Goal: Information Seeking & Learning: Learn about a topic

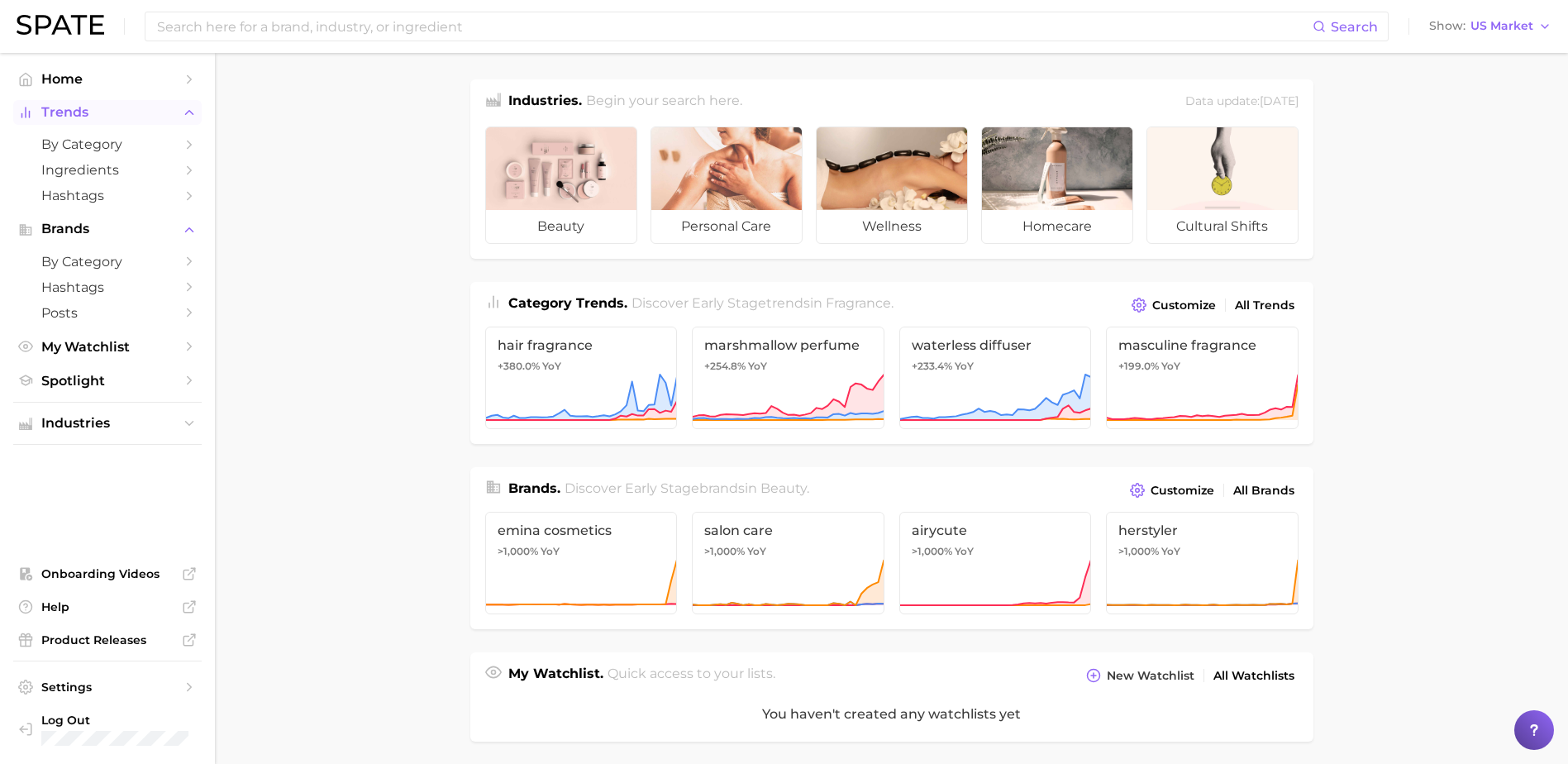
click at [84, 109] on span "Trends" at bounding box center [108, 112] width 132 height 15
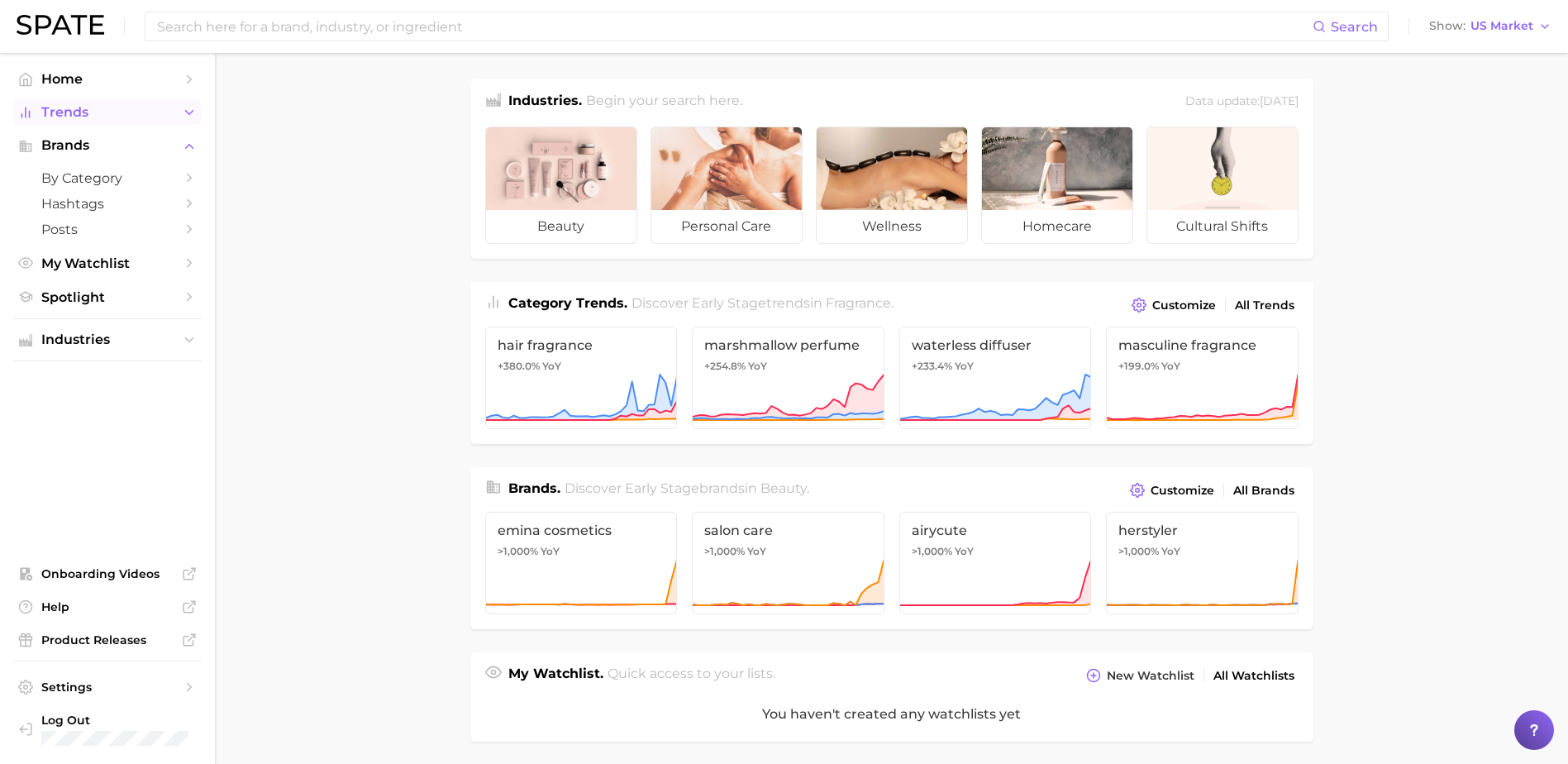
click at [67, 117] on span "Trends" at bounding box center [108, 112] width 132 height 15
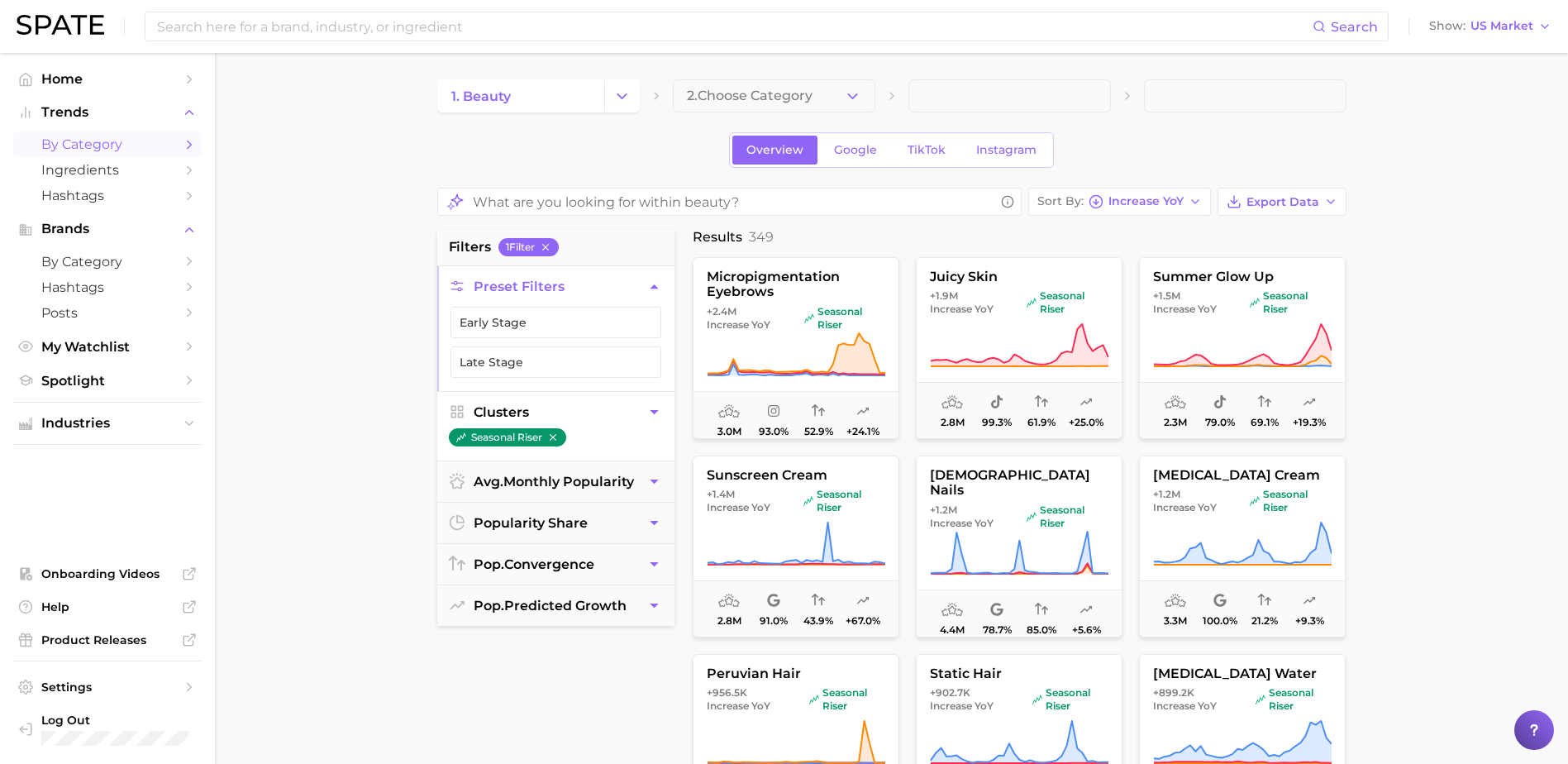
click at [655, 411] on icon "button" at bounding box center [654, 412] width 9 height 4
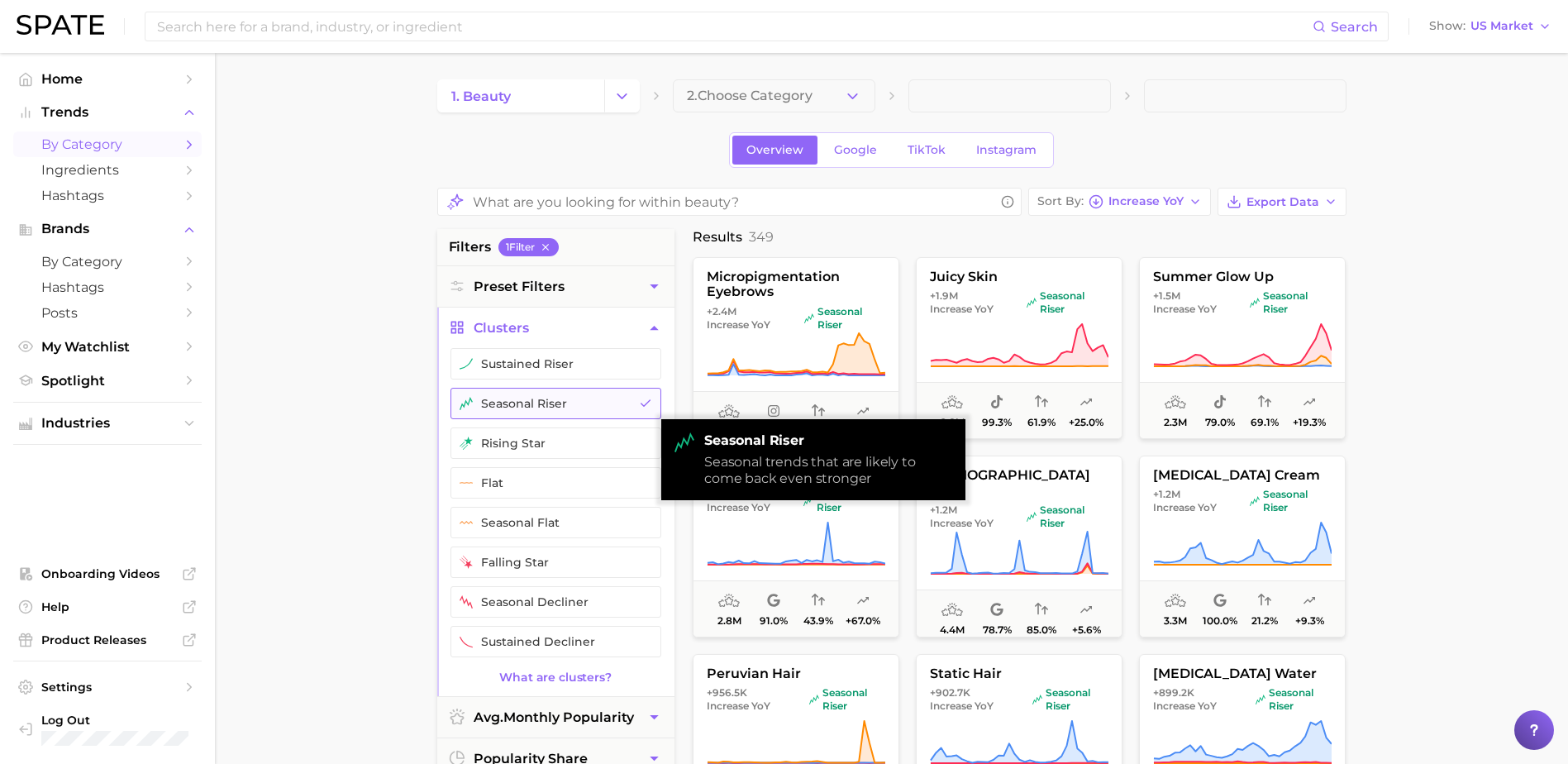
click at [577, 403] on button "seasonal riser" at bounding box center [555, 404] width 211 height 31
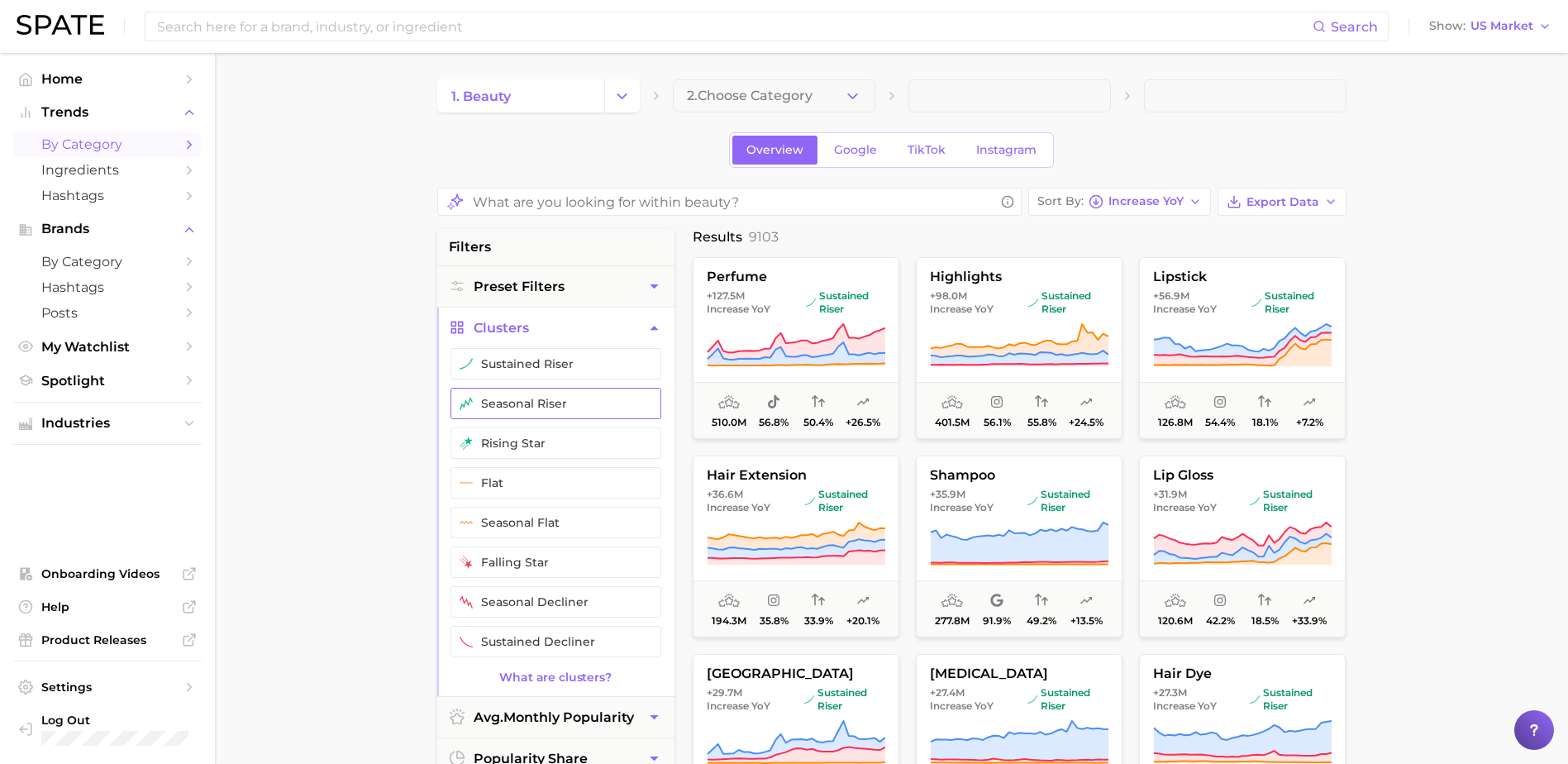
click at [581, 402] on button "seasonal riser" at bounding box center [555, 404] width 211 height 31
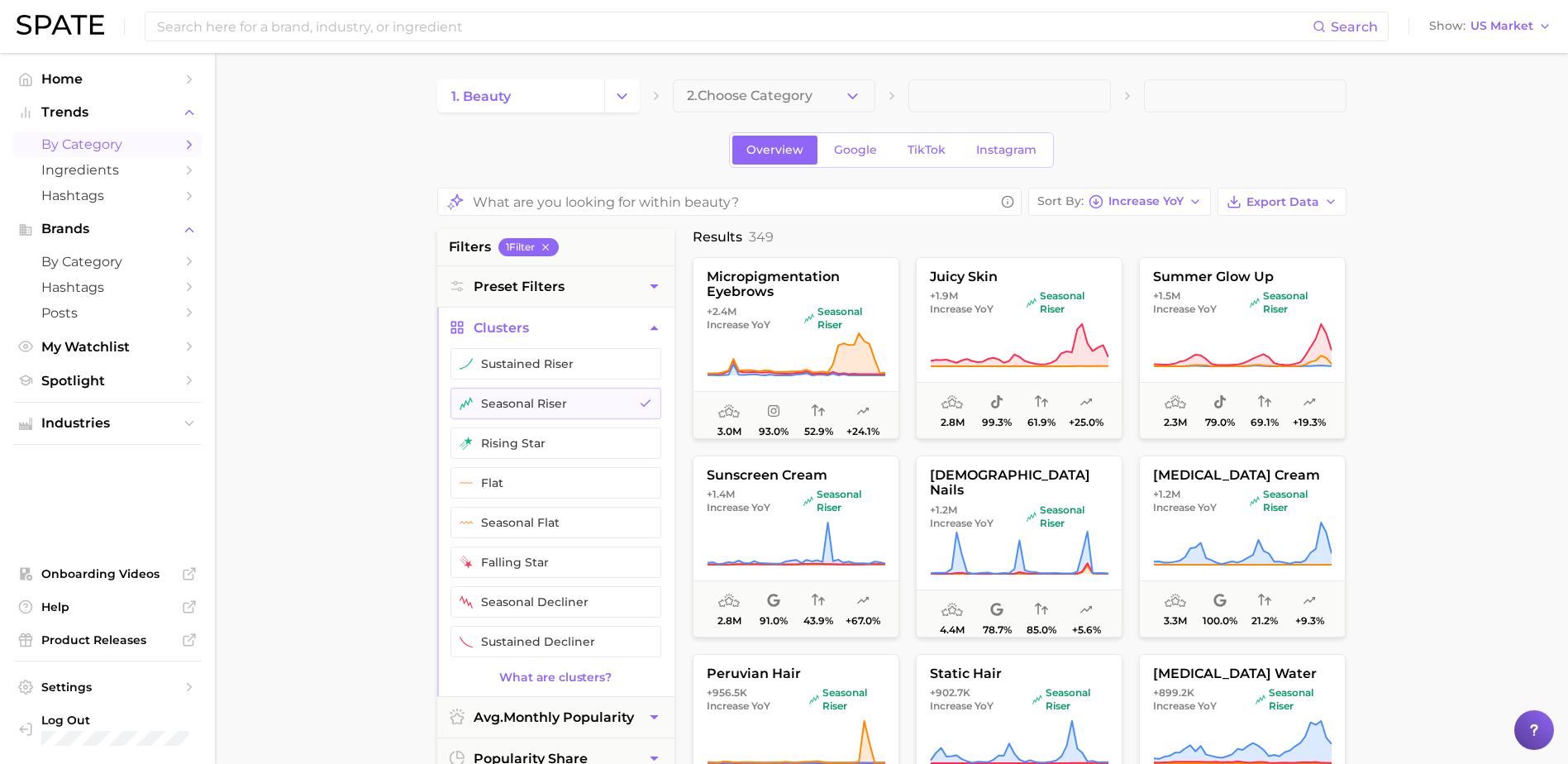
click at [1450, 351] on main "1. beauty 2. Choose Category Overview Google TikTok Instagram Sort By Increase …" at bounding box center [891, 695] width 1353 height 1283
click at [847, 90] on icon "button" at bounding box center [853, 96] width 17 height 17
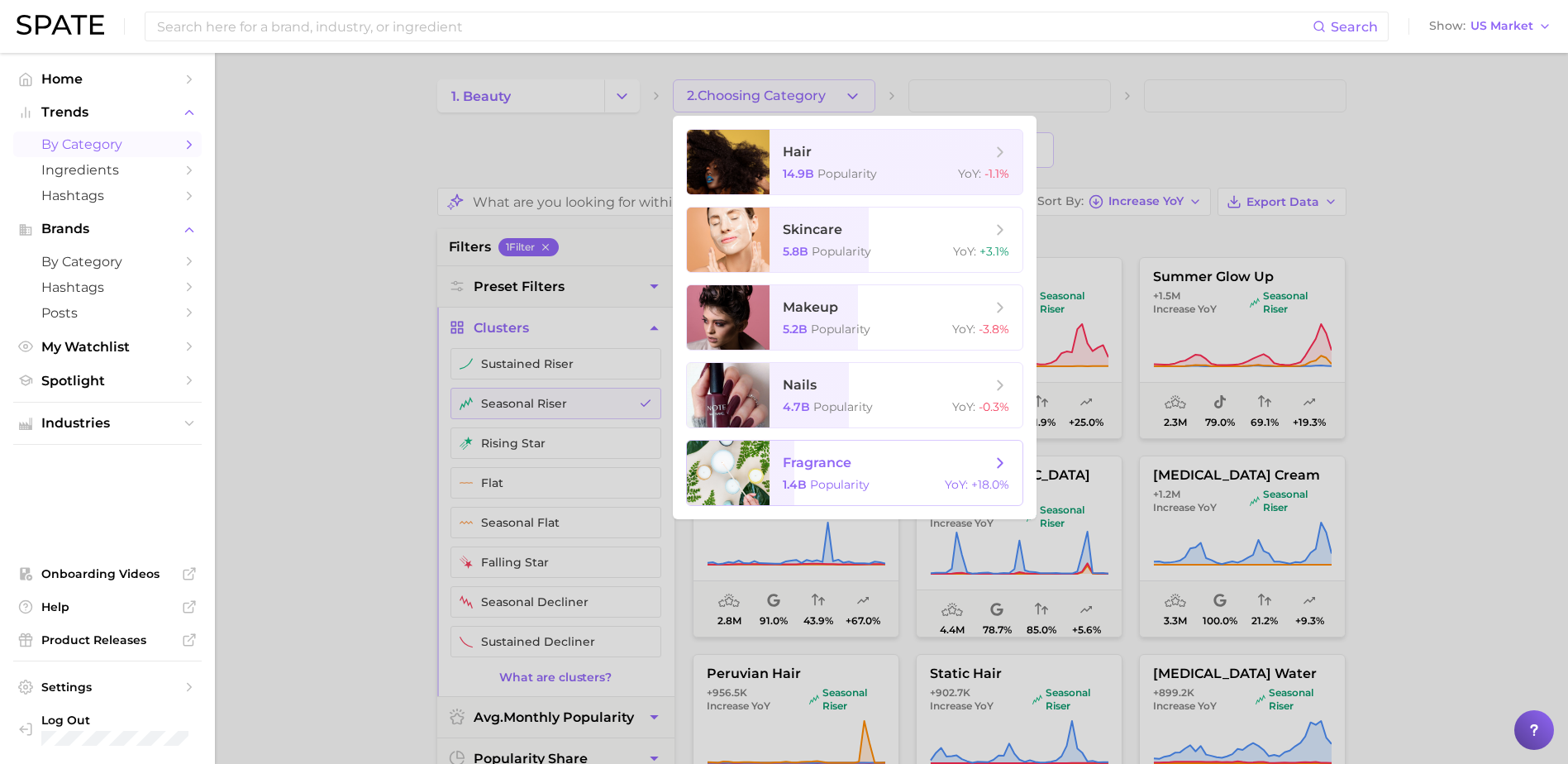
click at [817, 473] on span "fragrance 1.4b Popularity YoY : +18.0%" at bounding box center [896, 473] width 253 height 64
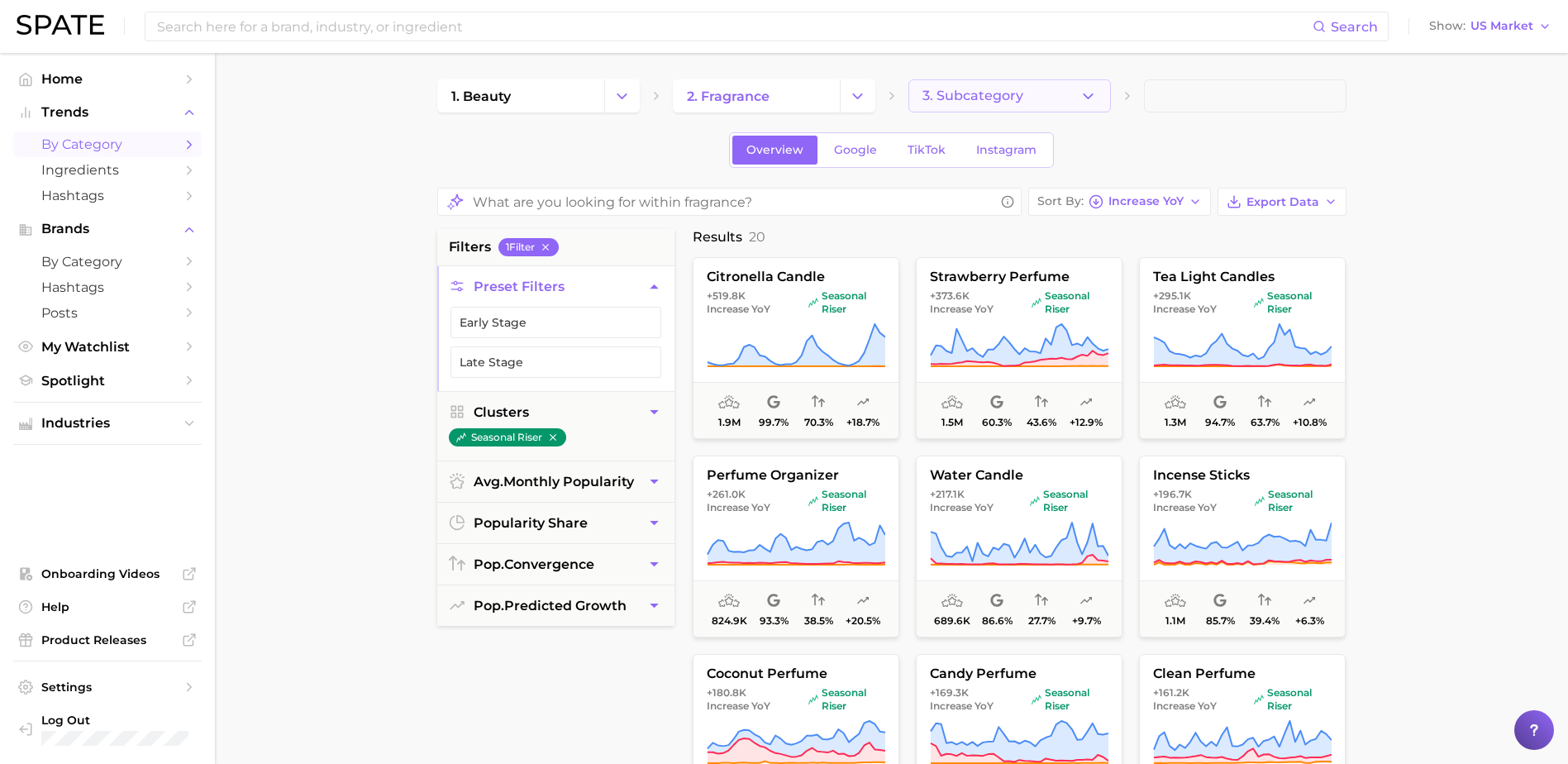
click at [1096, 89] on icon "button" at bounding box center [1088, 96] width 17 height 17
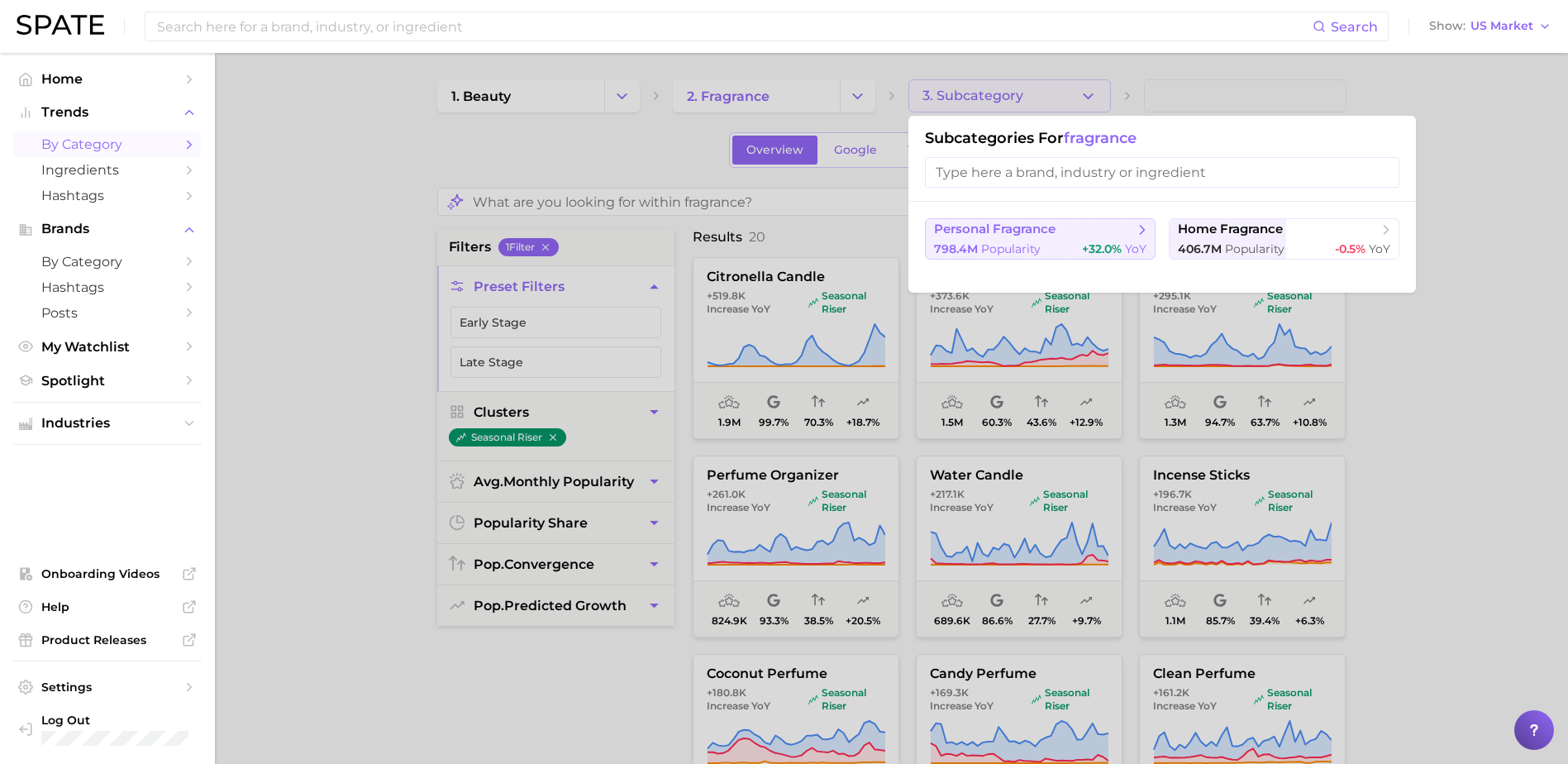
click at [1015, 241] on span "Popularity" at bounding box center [1011, 248] width 60 height 15
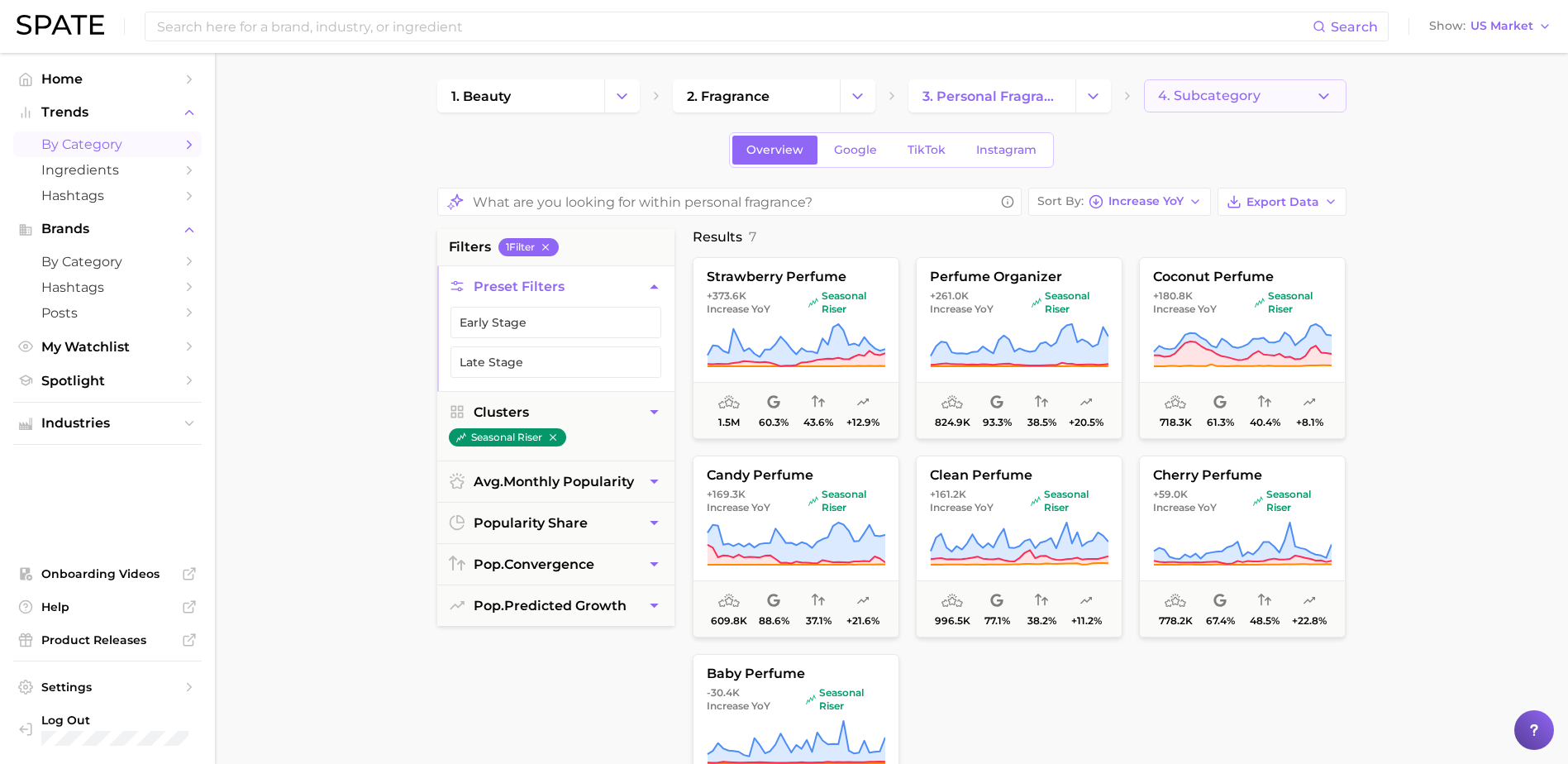
click at [1329, 94] on icon "button" at bounding box center [1324, 96] width 17 height 17
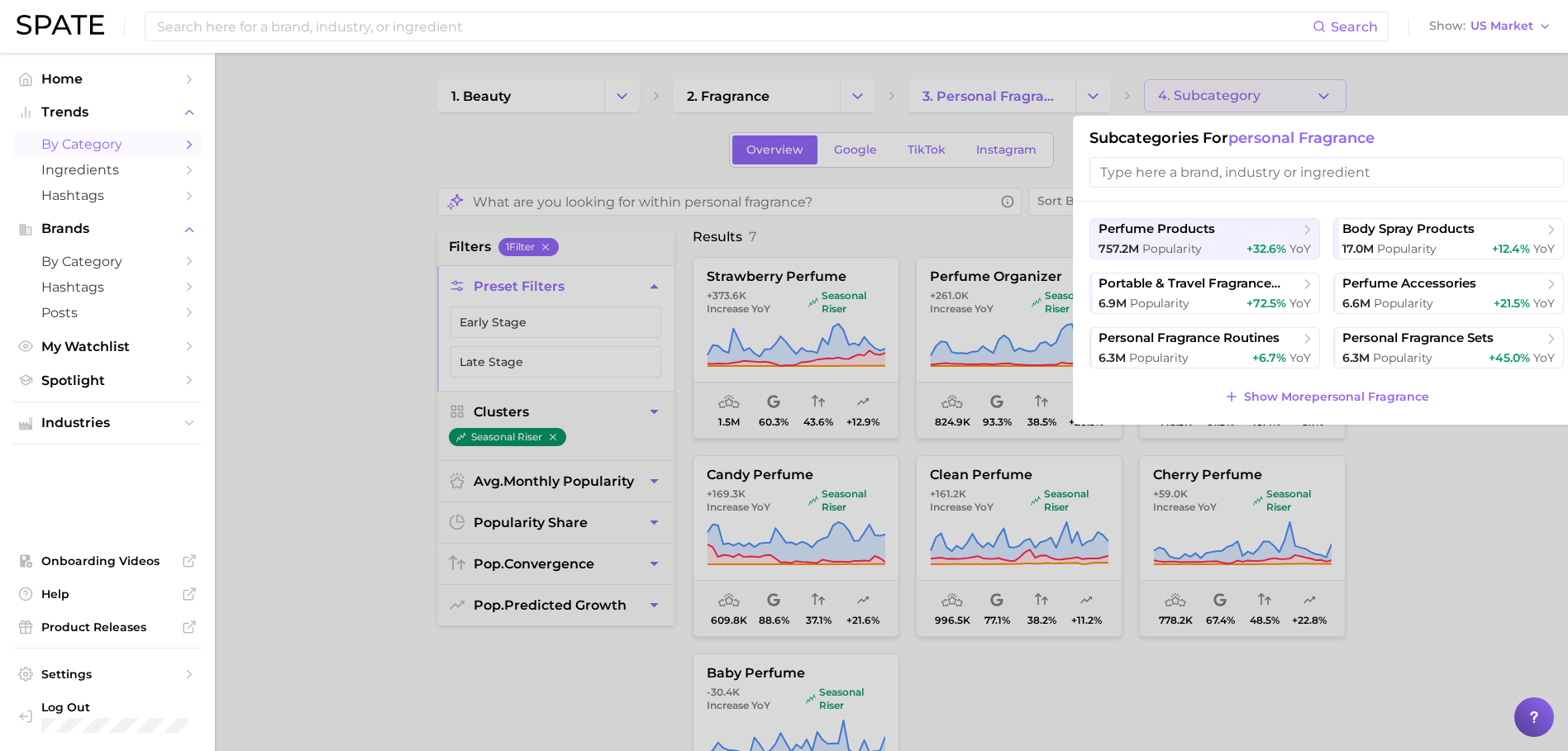
click at [1431, 83] on div at bounding box center [784, 376] width 1568 height 751
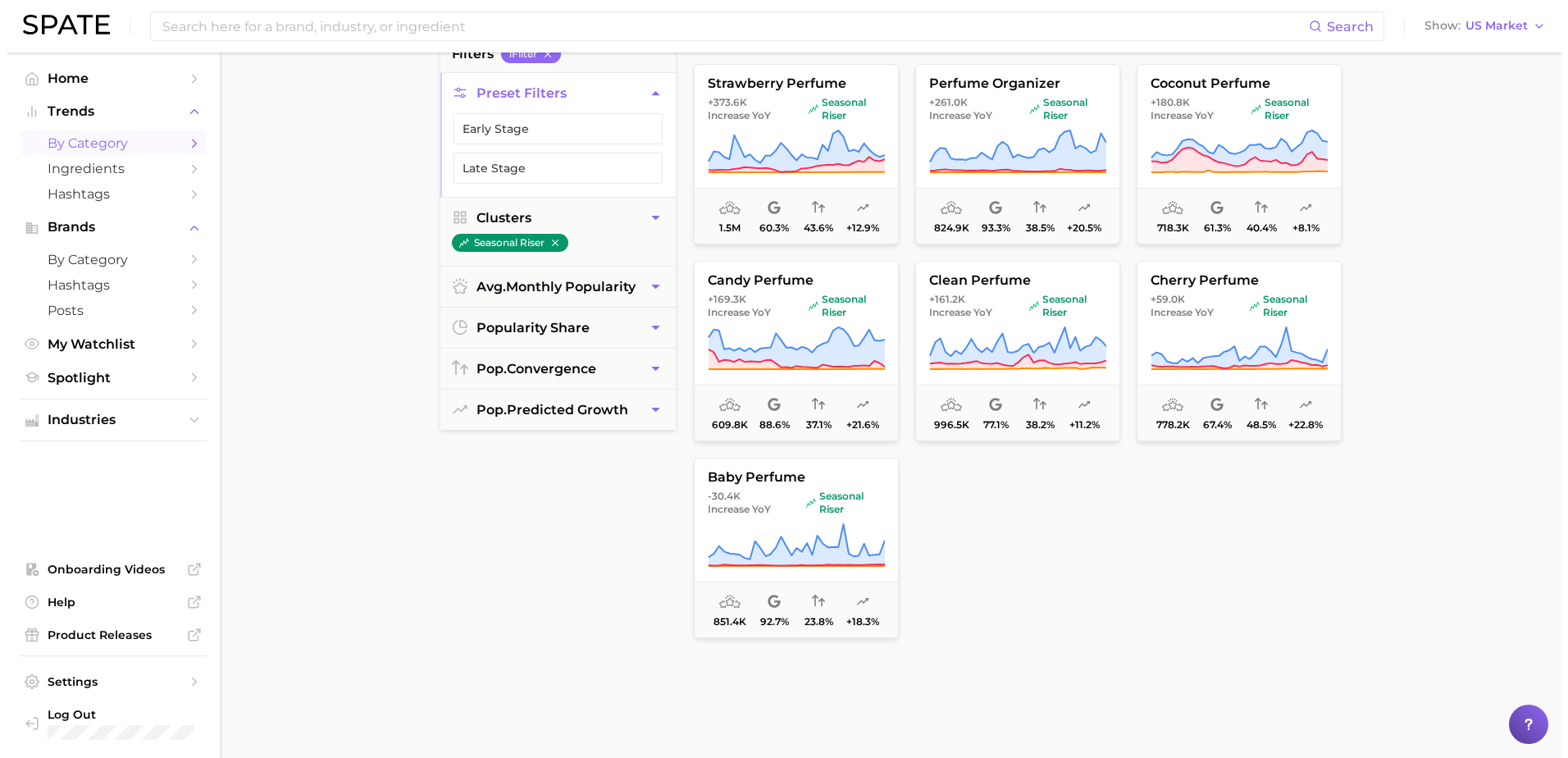
scroll to position [165, 0]
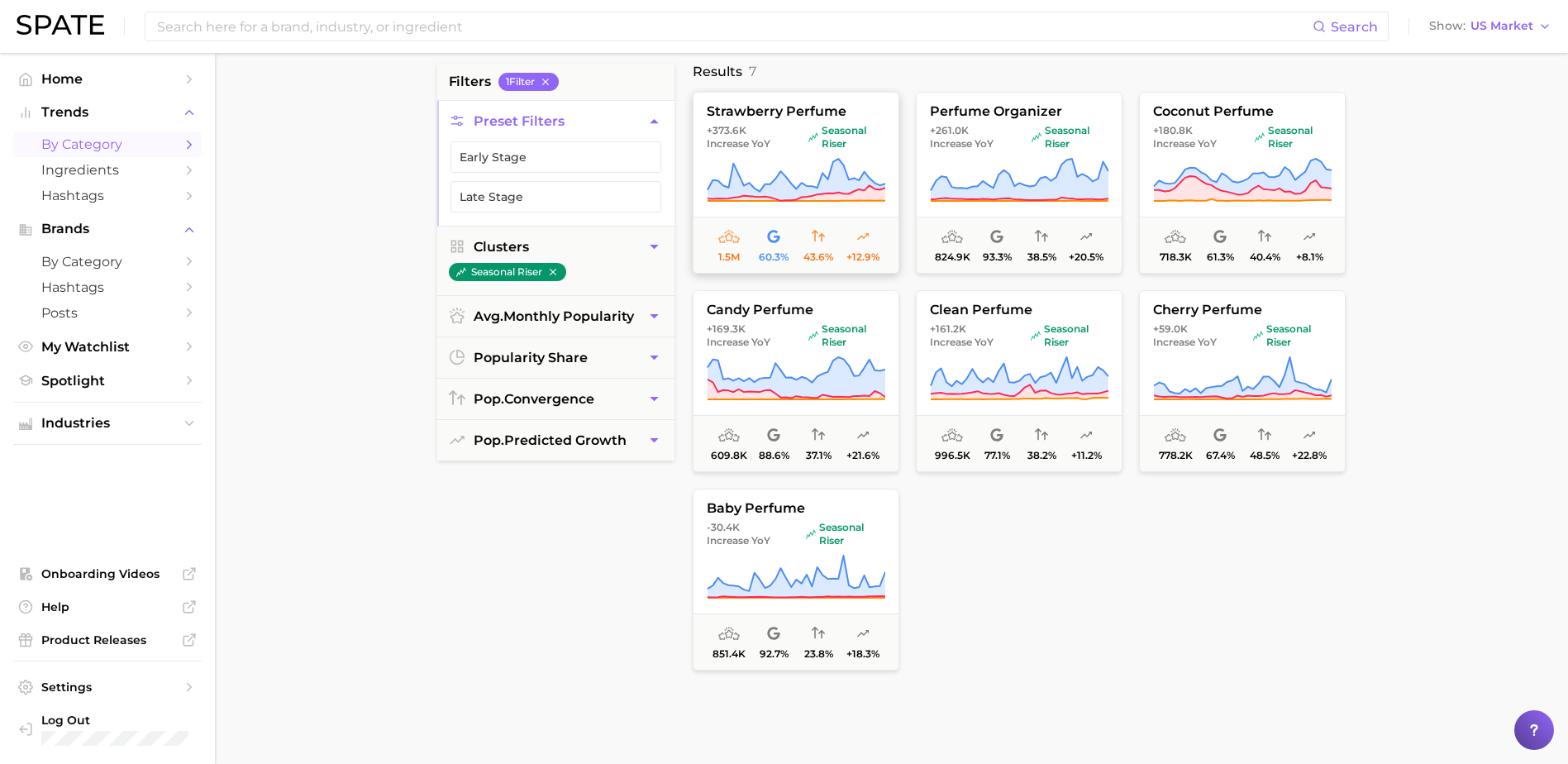
click at [811, 175] on icon at bounding box center [796, 180] width 179 height 46
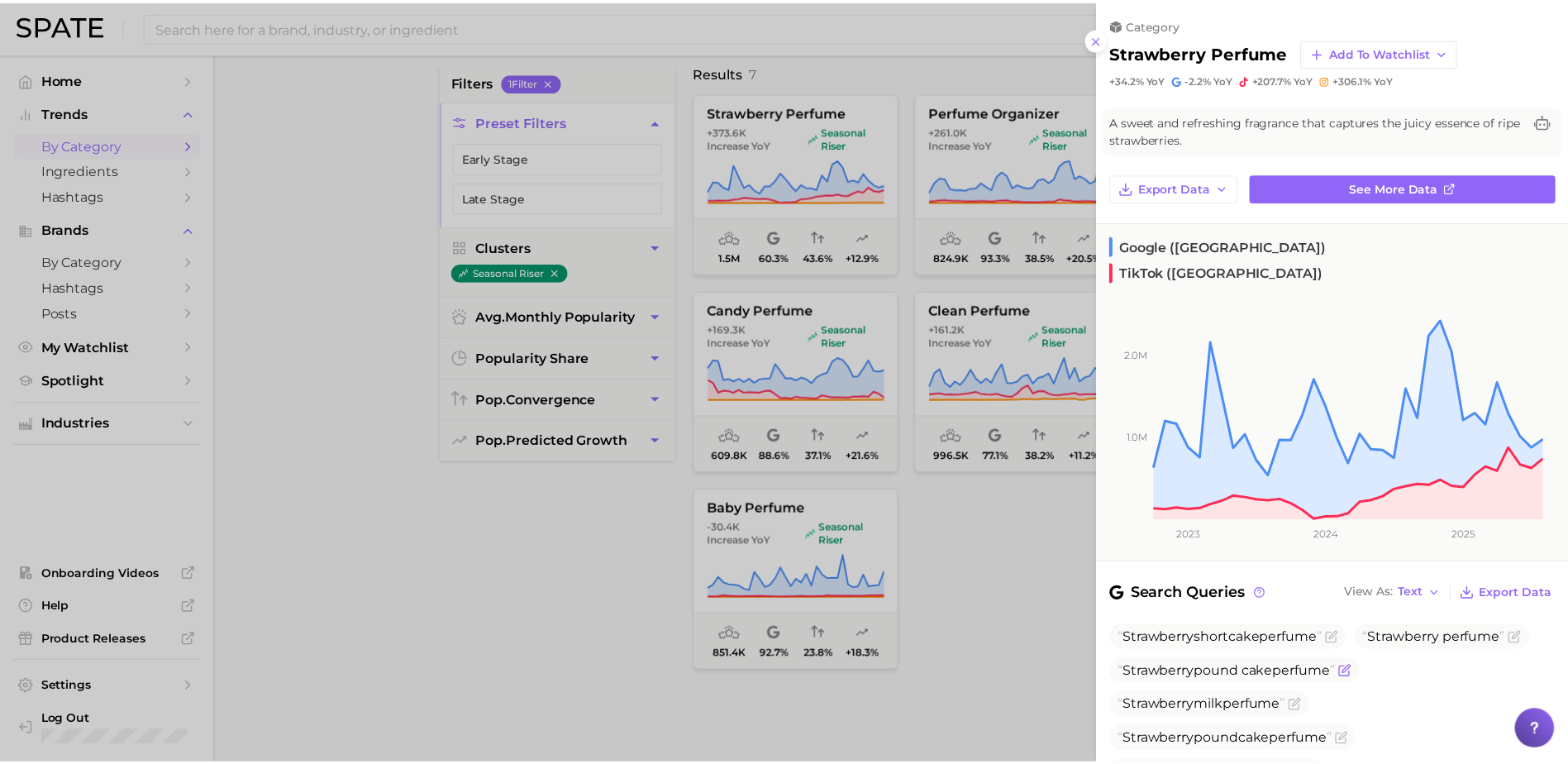
scroll to position [82, 0]
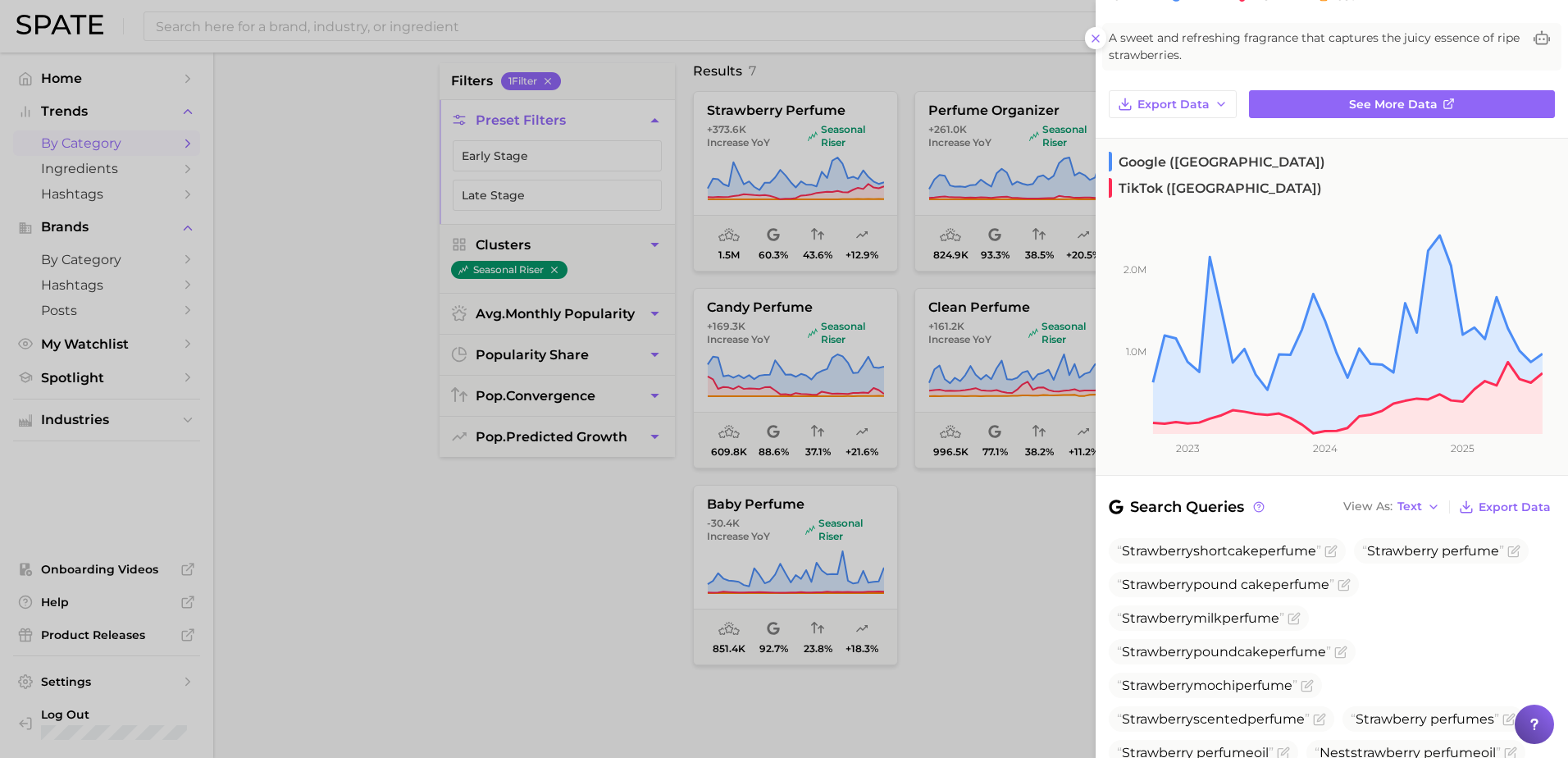
click at [992, 600] on div at bounding box center [784, 379] width 1568 height 758
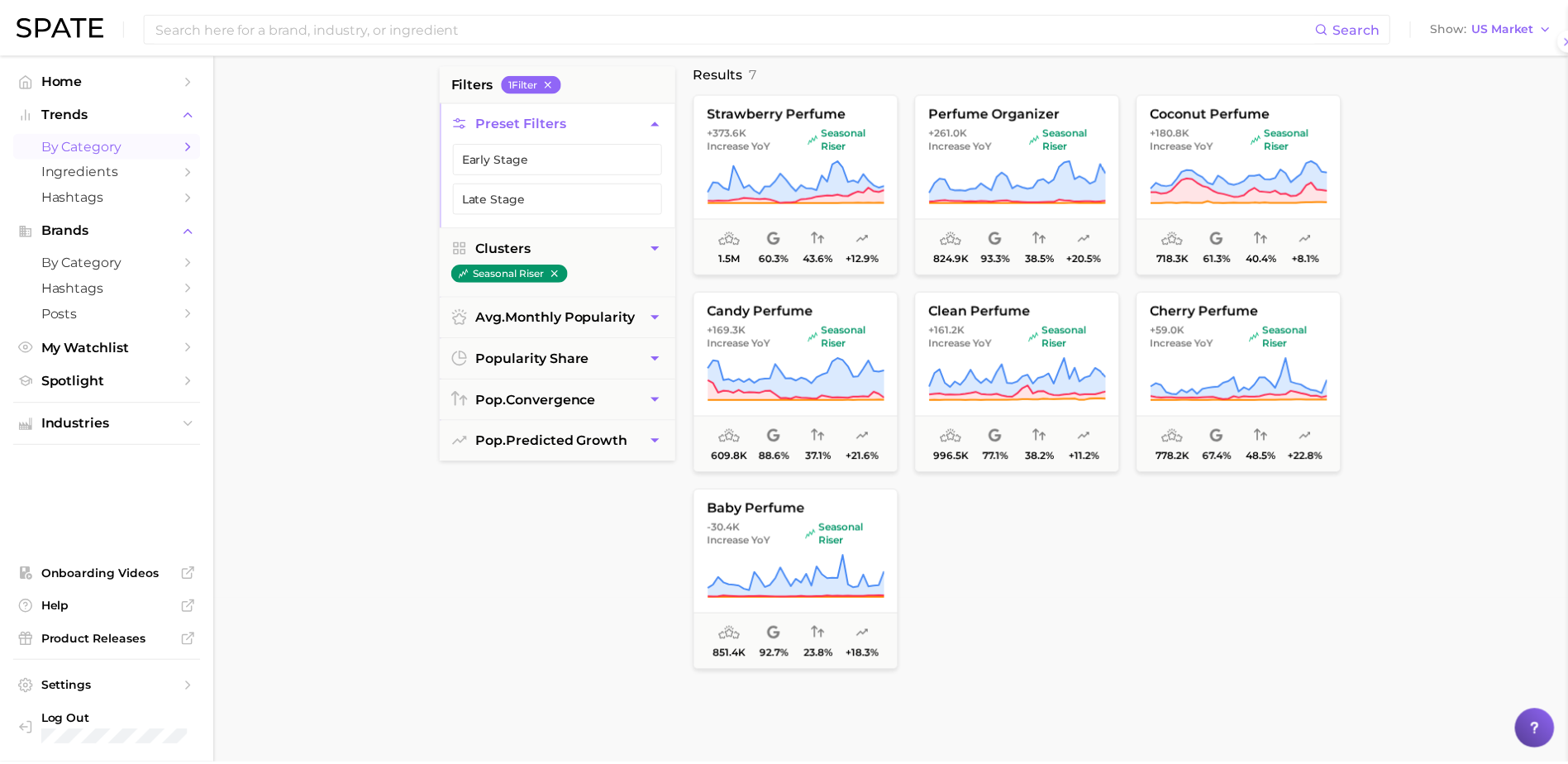
scroll to position [0, 0]
